Goal: Task Accomplishment & Management: Complete application form

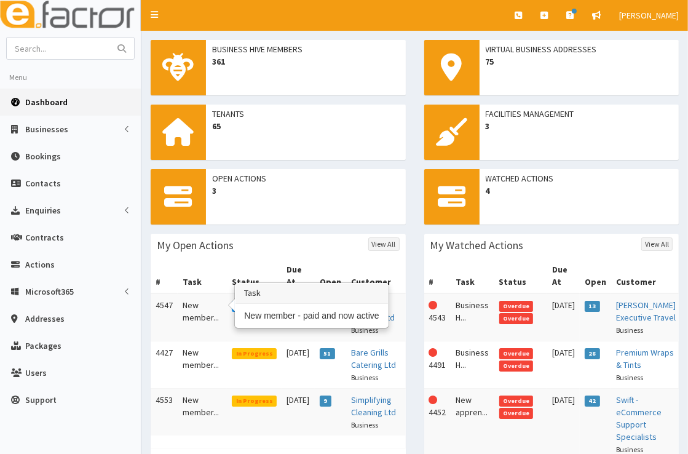
click at [191, 296] on td "New member..." at bounding box center [202, 317] width 49 height 48
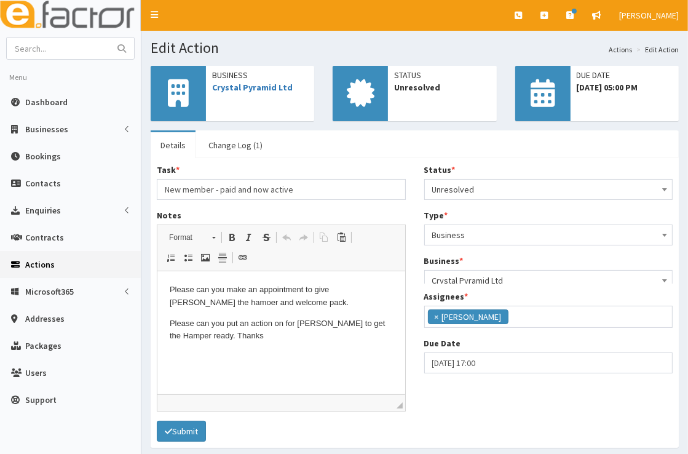
scroll to position [145, 0]
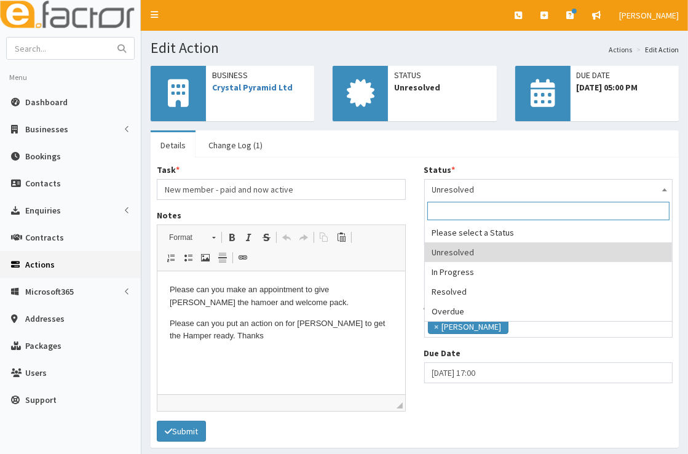
click at [531, 190] on span "Unresolved" at bounding box center [548, 189] width 233 height 17
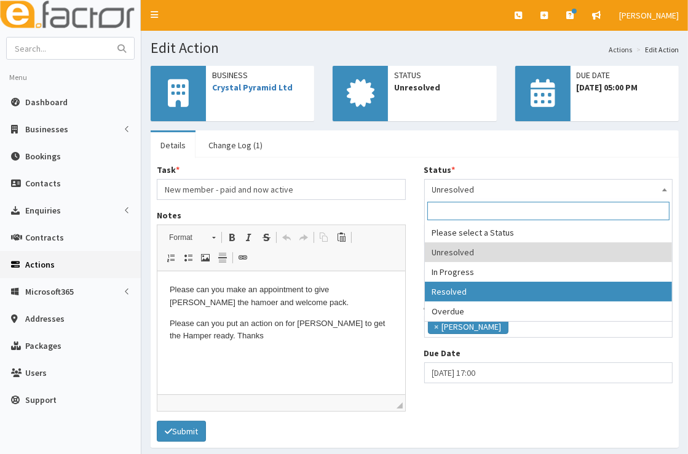
select select "3"
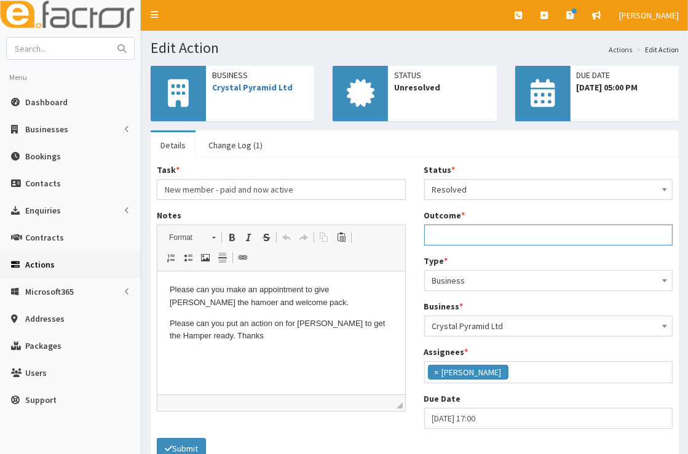
click at [523, 237] on input "Outcome *" at bounding box center [548, 234] width 249 height 21
drag, startPoint x: 668, startPoint y: 232, endPoint x: 416, endPoint y: 237, distance: 252.2
click at [416, 237] on div "Status * Please select a Status Unresolved In Progress Resolved Overdue Resolve…" at bounding box center [549, 301] width 268 height 274
type input "Meeting with Mark and Gill 9th Oct to handover welcome pack, grab a pic and tal…"
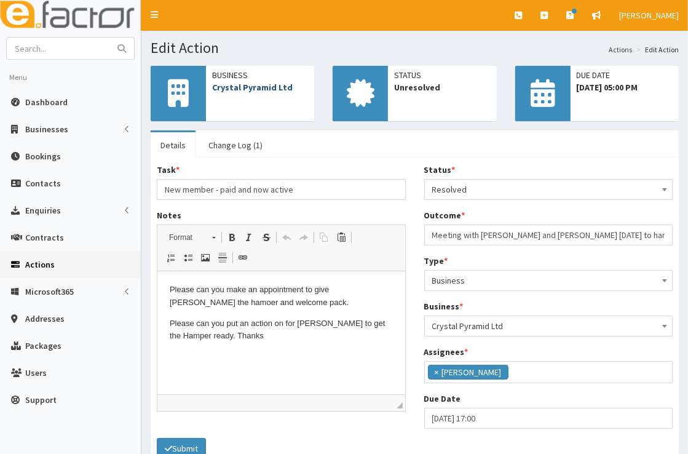
click at [265, 87] on link "Crystal Pyramid Ltd" at bounding box center [252, 87] width 81 height 11
click at [182, 446] on button "Submit" at bounding box center [181, 448] width 49 height 21
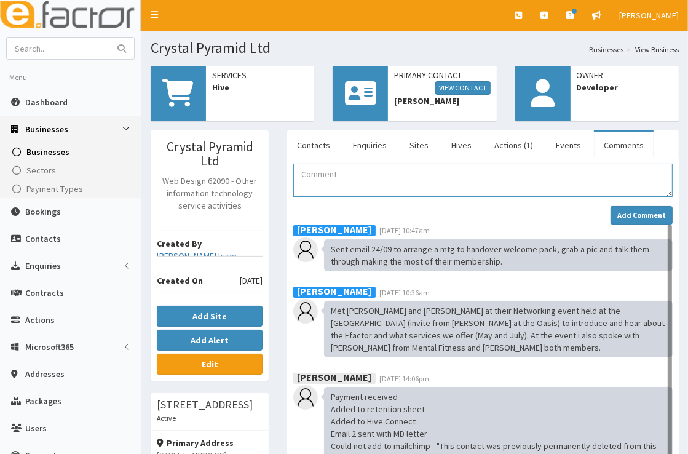
click at [368, 177] on textarea "Comment" at bounding box center [482, 180] width 379 height 33
paste textarea "Meeting with [PERSON_NAME] and [PERSON_NAME] [DATE] to handover welcome pack, g…"
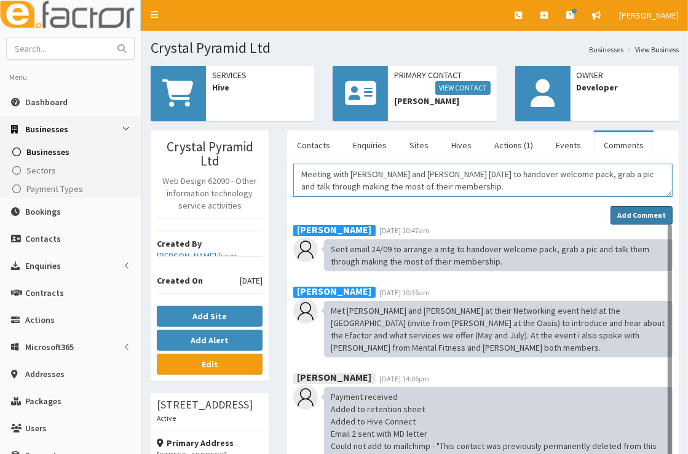
type textarea "Meeting with [PERSON_NAME] and [PERSON_NAME] [DATE] to handover welcome pack, g…"
click at [635, 212] on strong "Add Comment" at bounding box center [642, 214] width 49 height 9
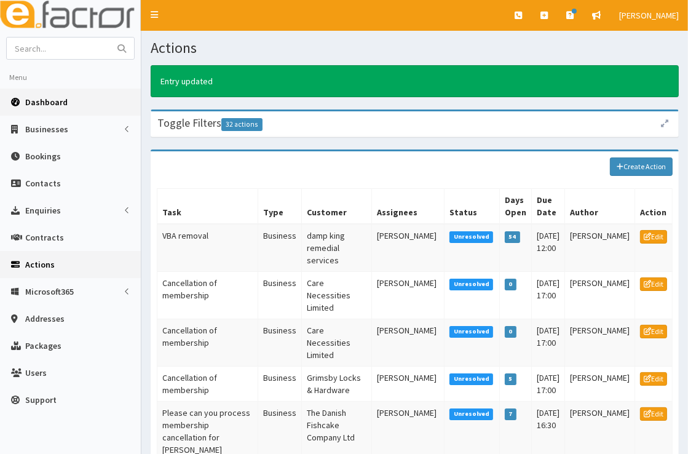
click at [57, 98] on span "Dashboard" at bounding box center [46, 102] width 42 height 11
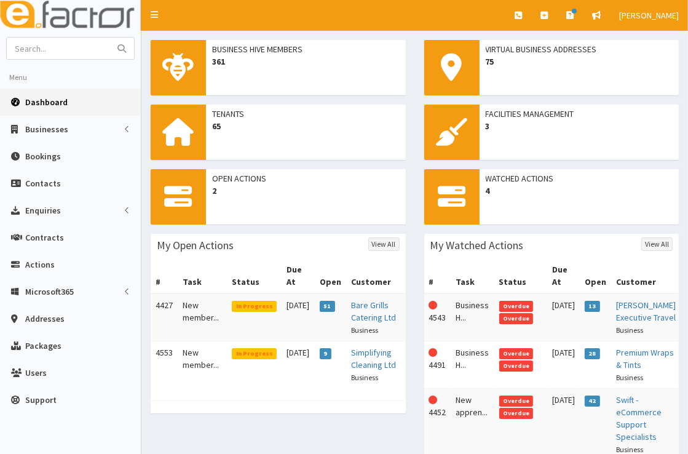
click at [60, 97] on span "Dashboard" at bounding box center [46, 102] width 42 height 11
click at [71, 50] on input "text" at bounding box center [58, 49] width 103 height 22
type input "premier training"
click at [109, 38] on button "submit" at bounding box center [121, 49] width 25 height 22
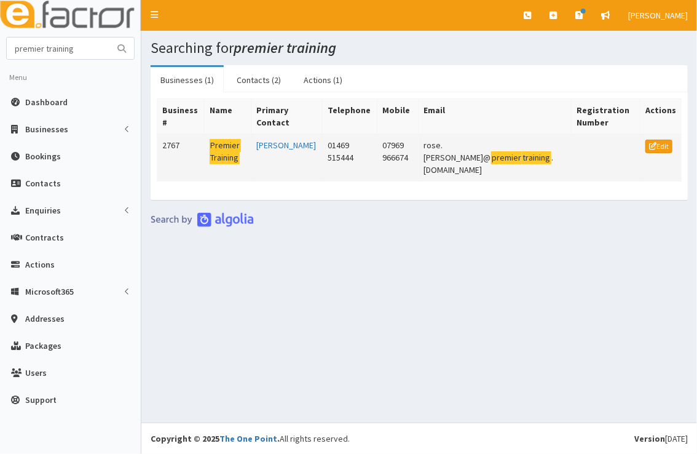
click at [224, 146] on mark "Premier" at bounding box center [225, 145] width 31 height 13
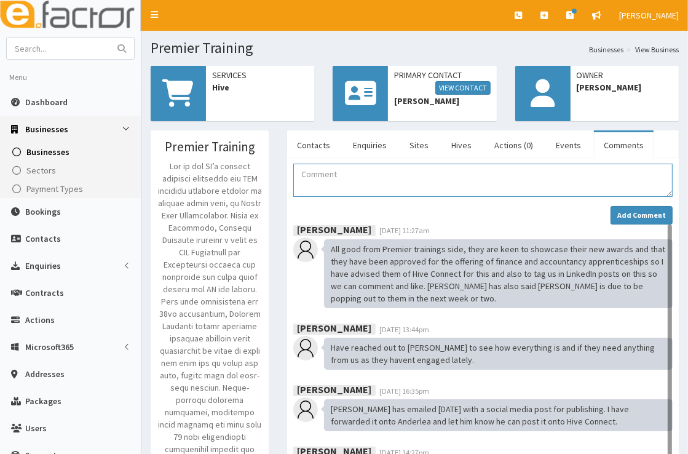
click at [352, 170] on textarea "Comment" at bounding box center [482, 180] width 379 height 33
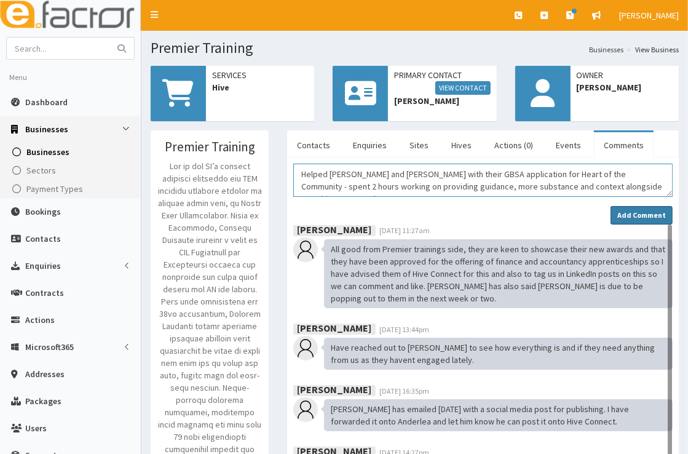
type textarea "Helped Emma Hufton and Lee with their GBSA application for Heart of the Communi…"
click at [647, 218] on strong "Add Comment" at bounding box center [642, 214] width 49 height 9
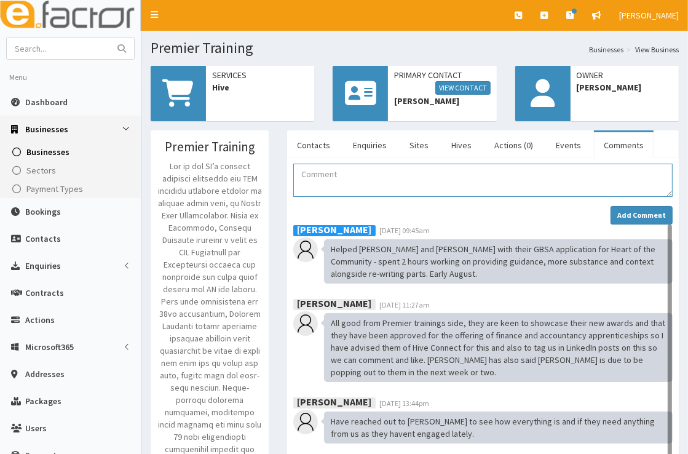
click at [416, 185] on textarea "Comment" at bounding box center [482, 180] width 379 height 33
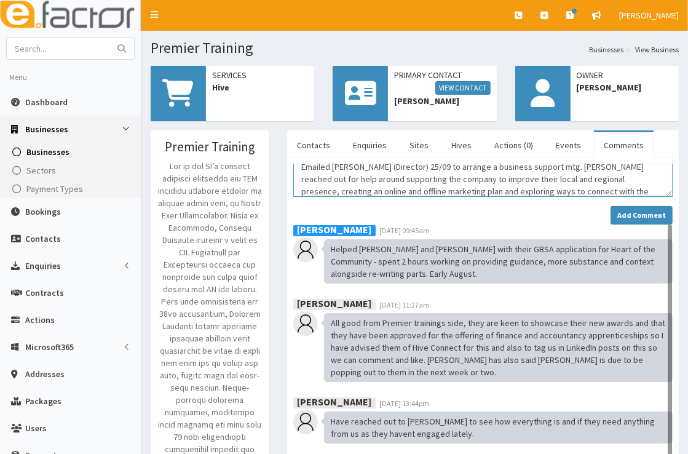
scroll to position [20, 0]
type textarea "Emailed Emma Hufton (Director) 25/09 to arrange a business support mtg. Emma re…"
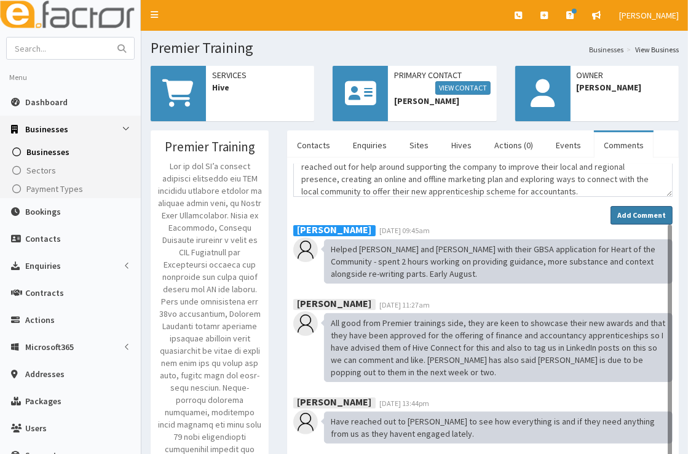
click at [623, 215] on strong "Add Comment" at bounding box center [642, 214] width 49 height 9
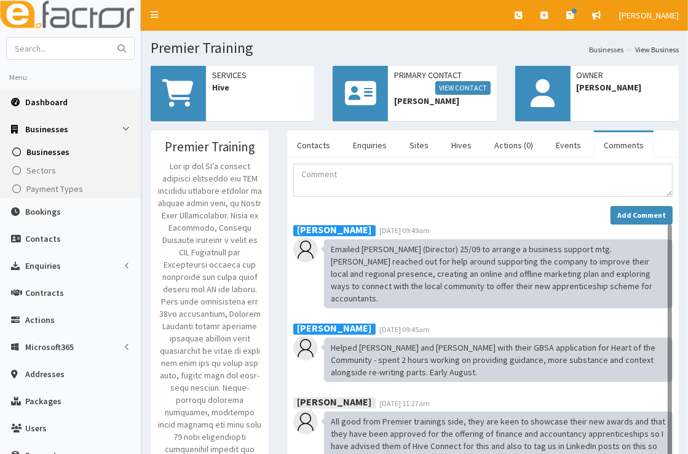
click at [54, 103] on span "Dashboard" at bounding box center [46, 102] width 42 height 11
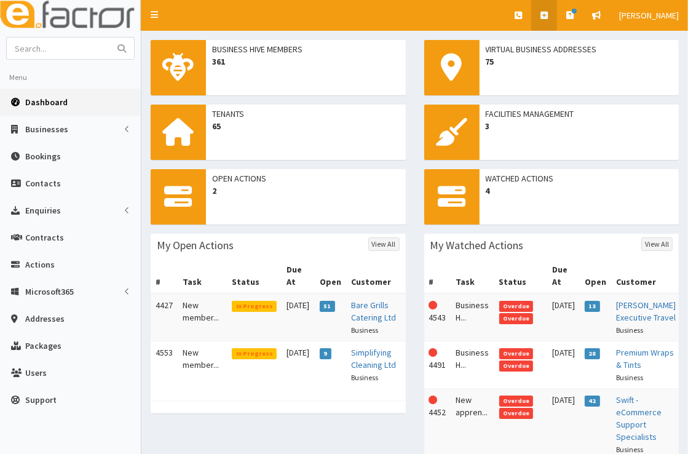
click at [546, 20] on link at bounding box center [544, 15] width 26 height 31
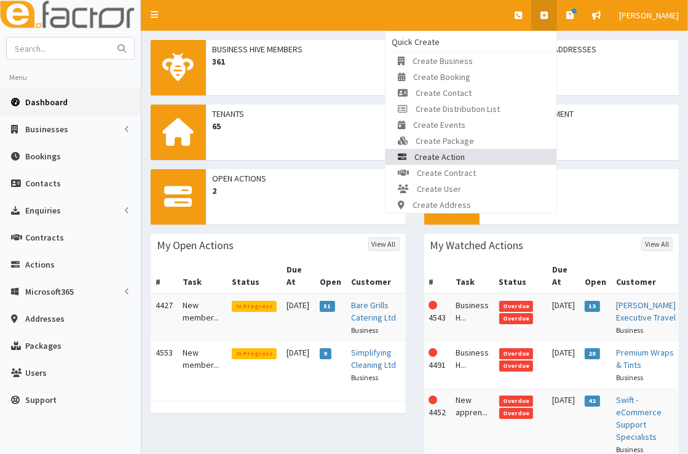
click at [508, 158] on link "Create Action" at bounding box center [471, 157] width 171 height 16
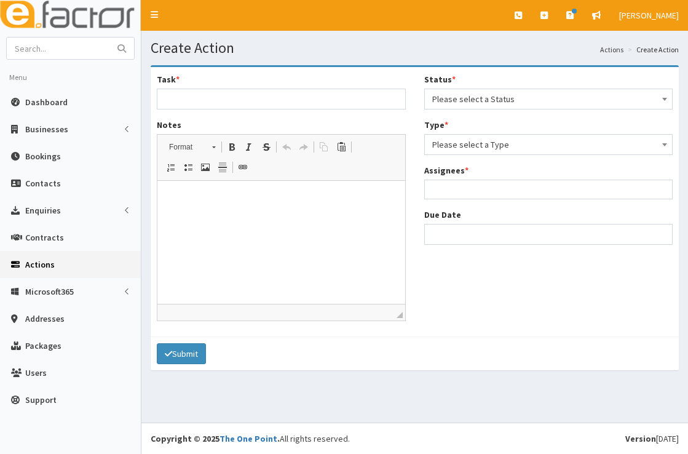
select select
click at [491, 105] on span "Please select a Status" at bounding box center [548, 98] width 233 height 17
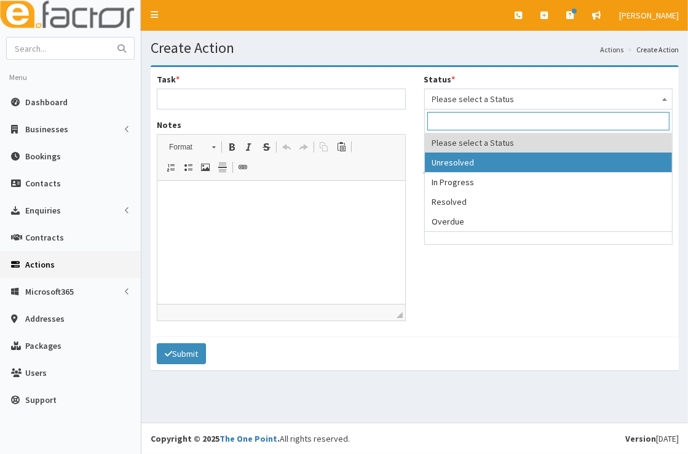
select select "1"
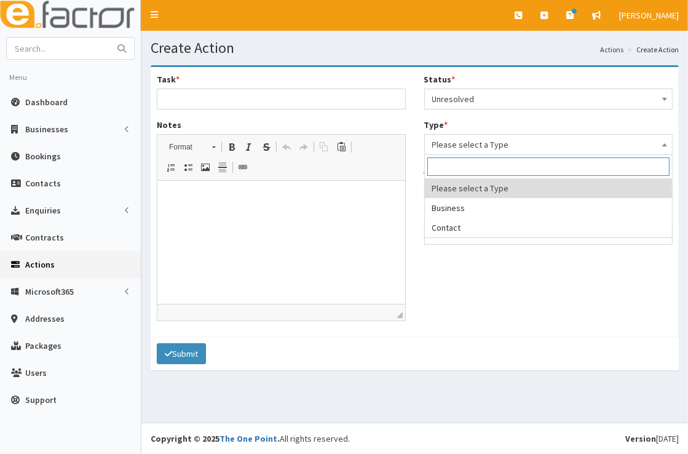
click at [490, 151] on span "Please select a Type" at bounding box center [548, 144] width 233 height 17
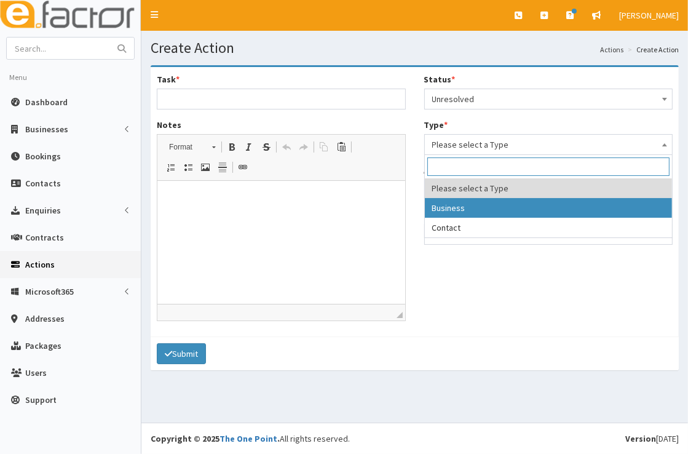
select select "business"
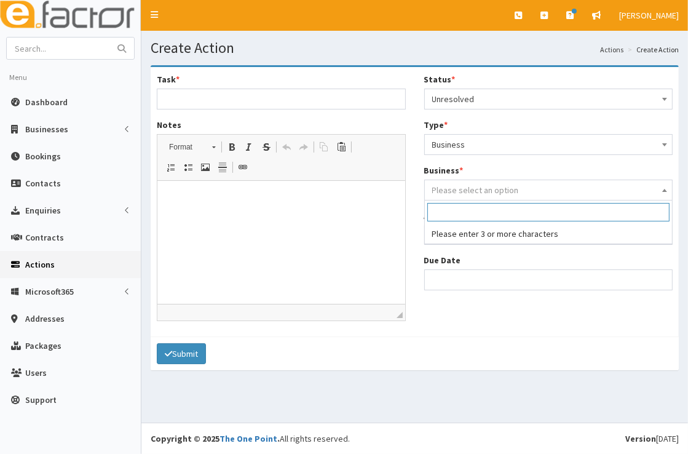
click at [485, 185] on span "Please select an option" at bounding box center [475, 190] width 87 height 11
type input "b"
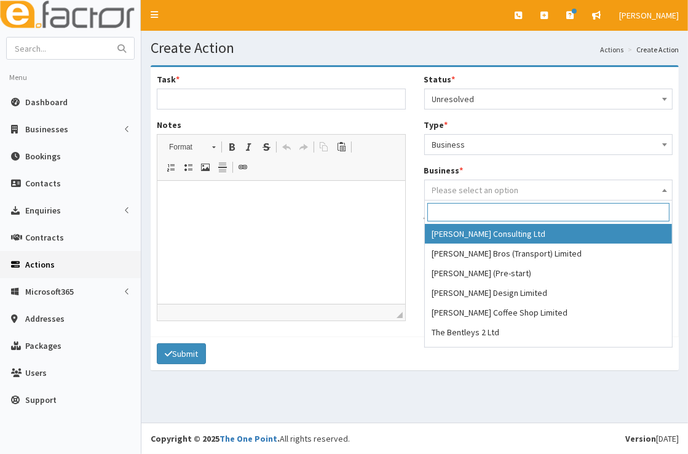
click at [463, 212] on input "search" at bounding box center [548, 212] width 243 height 18
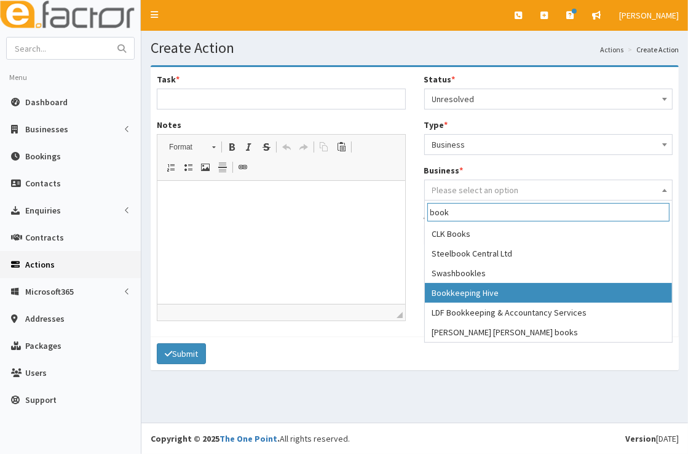
type input "book"
select select "3015"
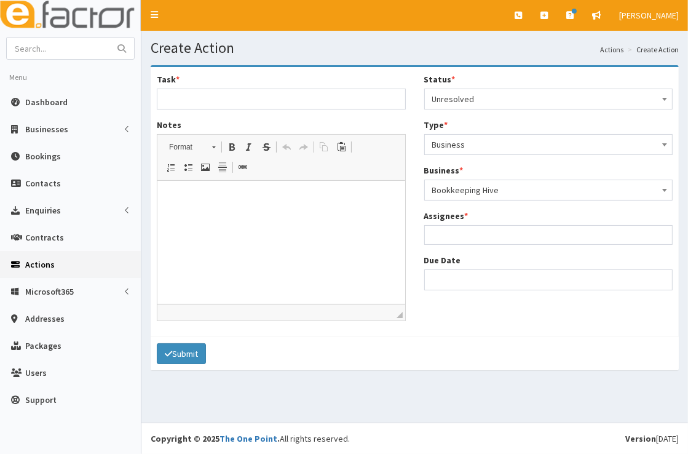
click at [485, 233] on ul at bounding box center [549, 233] width 248 height 15
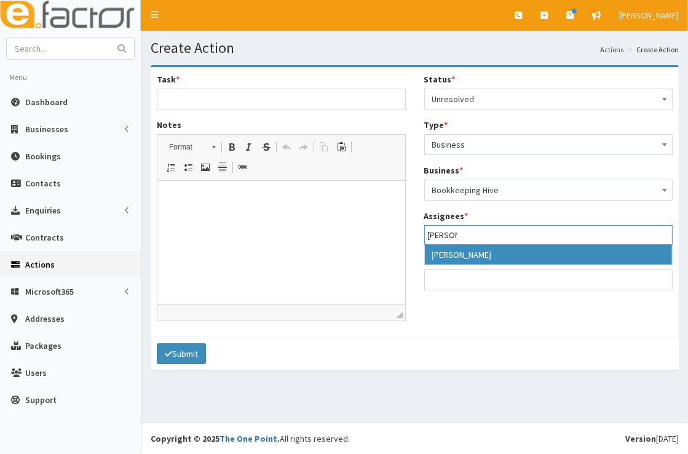
type input "[PERSON_NAME]"
select select "20"
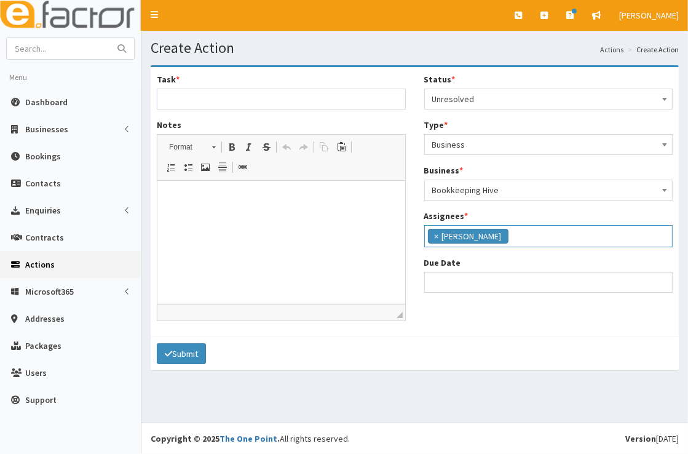
scroll to position [80, 0]
select select "12"
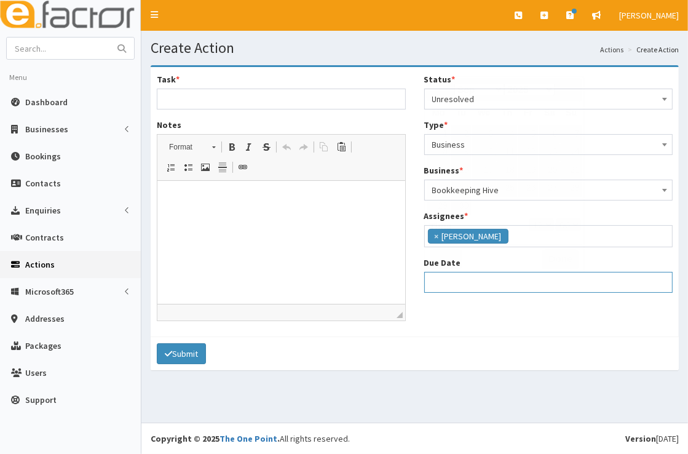
click at [491, 279] on input "Due Date" at bounding box center [548, 282] width 249 height 21
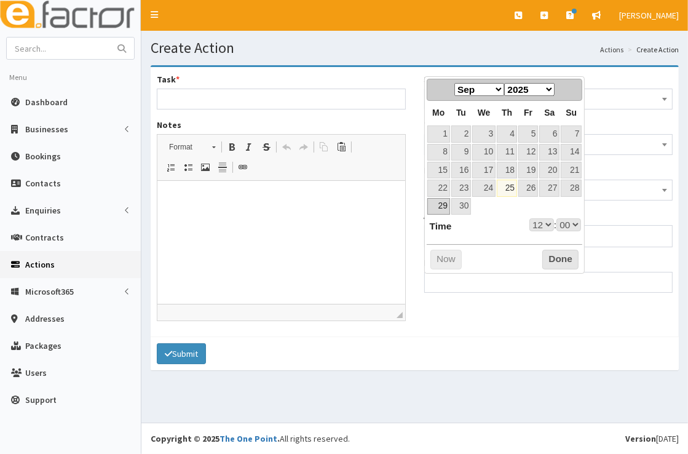
click at [442, 208] on link "29" at bounding box center [438, 206] width 23 height 17
type input "29-09-2025 12:00"
select select "12"
click at [458, 208] on link "30" at bounding box center [461, 206] width 20 height 17
type input "[DATE] 12:00"
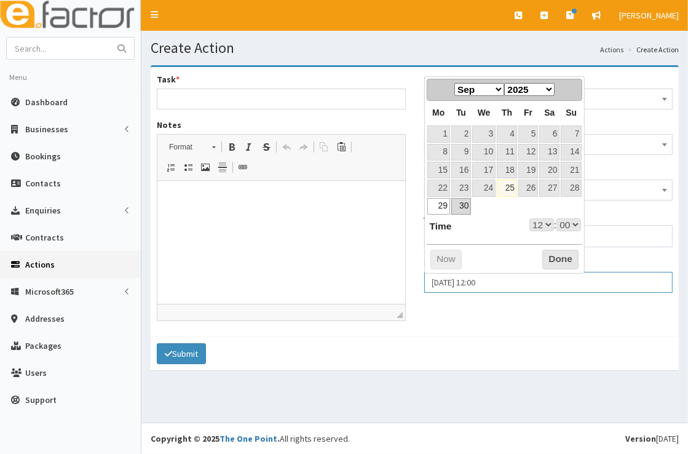
select select "12"
click at [568, 255] on button "Done" at bounding box center [560, 260] width 36 height 20
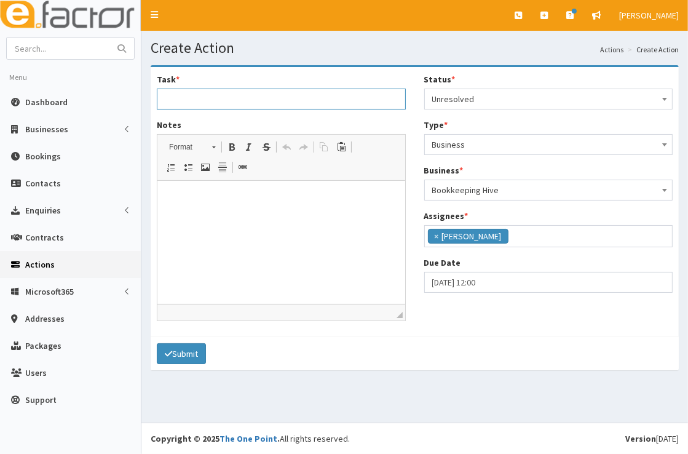
click at [283, 98] on input "Task *" at bounding box center [281, 99] width 249 height 21
click at [283, 100] on input "Task *" at bounding box center [281, 99] width 249 height 21
type input "Start Up Grant £500"
click at [300, 193] on p at bounding box center [280, 199] width 223 height 13
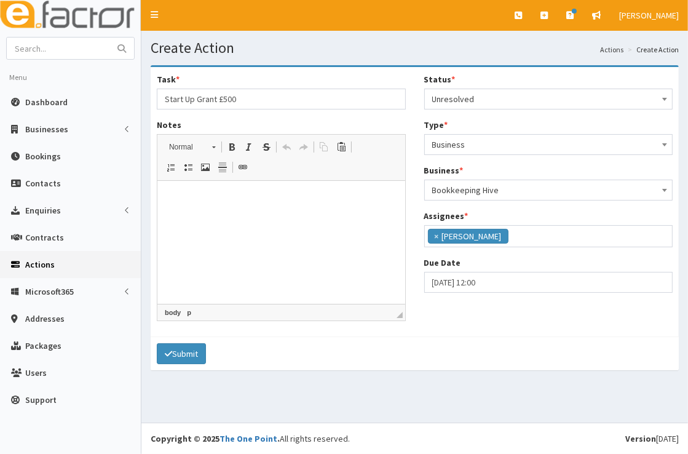
click at [361, 186] on html at bounding box center [281, 200] width 248 height 38
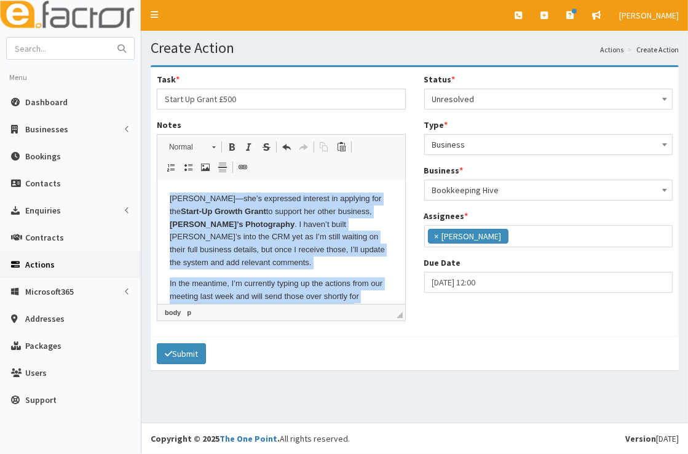
scroll to position [0, 0]
drag, startPoint x: 362, startPoint y: 292, endPoint x: 162, endPoint y: 185, distance: 226.7
click at [162, 185] on html "Claire—she’s expressed interest in applying for the Start-Up Growth Grant to su…" at bounding box center [281, 261] width 248 height 161
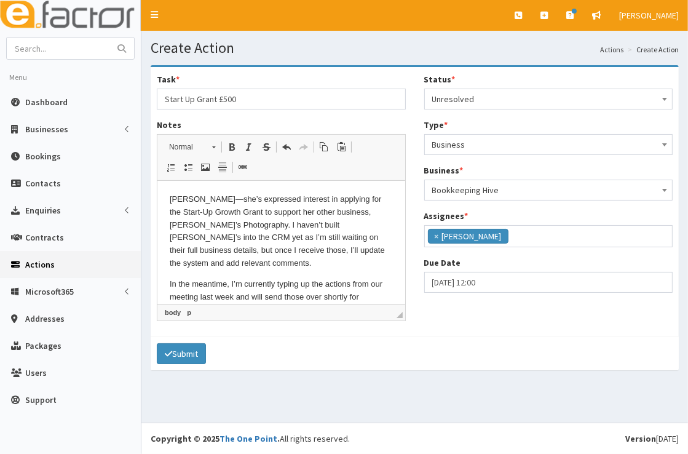
click at [232, 212] on p "Claire—she’s expressed interest in applying for the Start-Up Growth Grant to su…" at bounding box center [280, 231] width 223 height 77
drag, startPoint x: 218, startPoint y: 201, endPoint x: 199, endPoint y: 201, distance: 19.1
click at [199, 201] on p "Claire—she’s expressed interest in applying for the Start-Up Growth Grant to su…" at bounding box center [280, 231] width 223 height 77
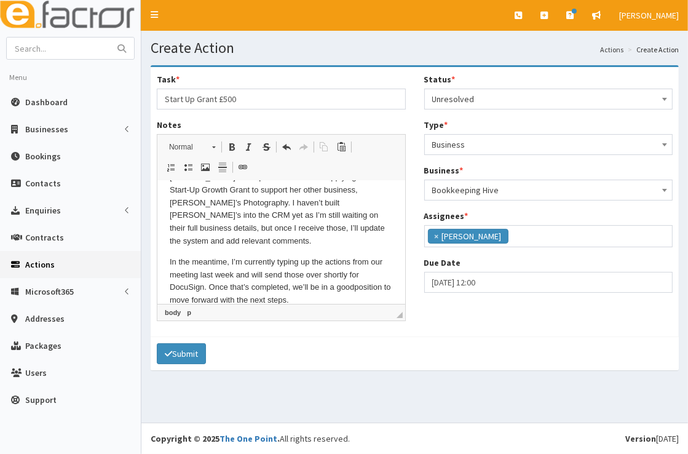
scroll to position [25, 0]
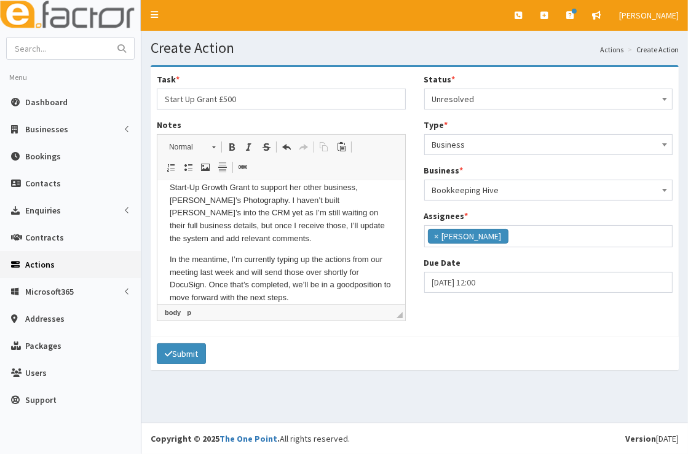
drag, startPoint x: 337, startPoint y: 289, endPoint x: 160, endPoint y: 245, distance: 182.4
click at [160, 245] on html "Claire has expressed interest in applying for the Start-Up Growth Grant to supp…" at bounding box center [281, 236] width 248 height 161
copy p "In the meantime, I’m currently typing up the actions from our meeting last week…"
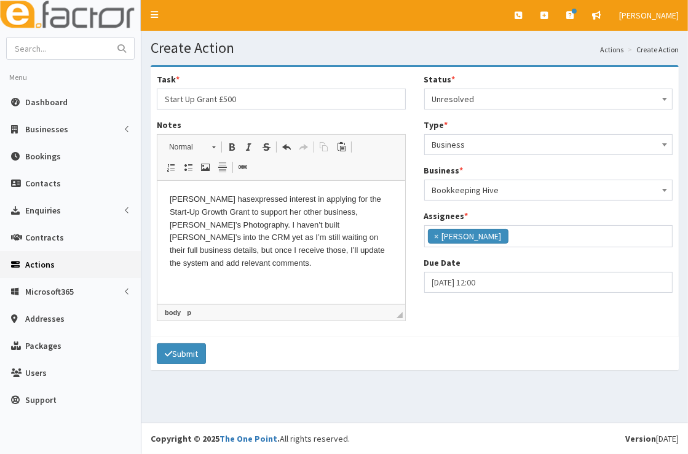
click at [213, 228] on p "Claire has expressed interest in applying for the Start-Up Growth Grant to supp…" at bounding box center [280, 231] width 223 height 77
click at [218, 227] on p "Claire has expressed interest in applying for the Start-Up Growth Grant to supp…" at bounding box center [280, 231] width 223 height 77
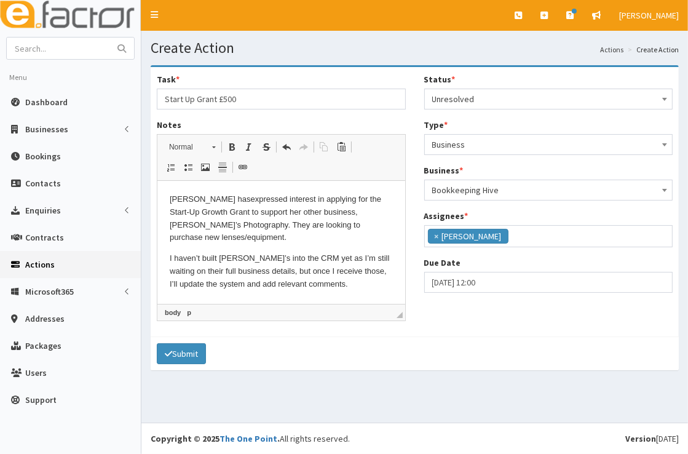
click at [320, 302] on p at bounding box center [280, 305] width 223 height 13
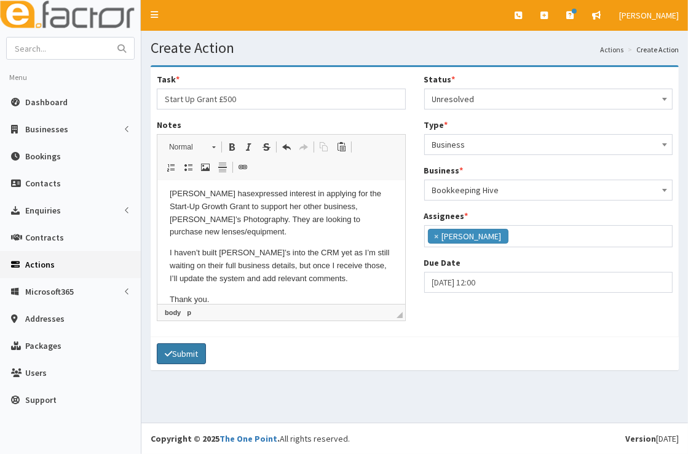
click at [185, 351] on button "Submit" at bounding box center [181, 353] width 49 height 21
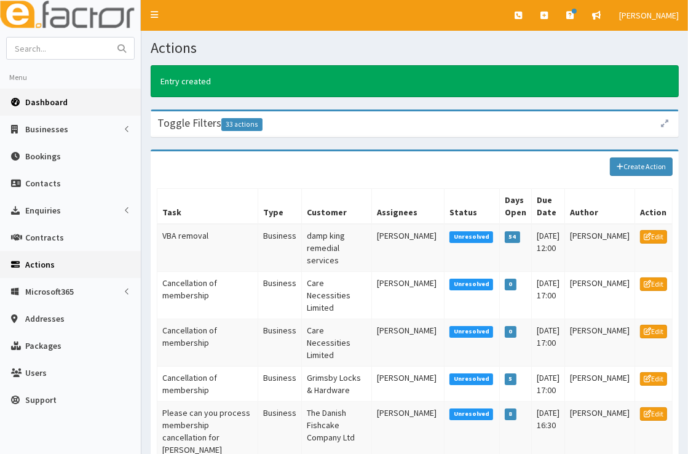
click at [68, 107] on link "Dashboard" at bounding box center [70, 102] width 141 height 27
